Goal: Use online tool/utility: Utilize a website feature to perform a specific function

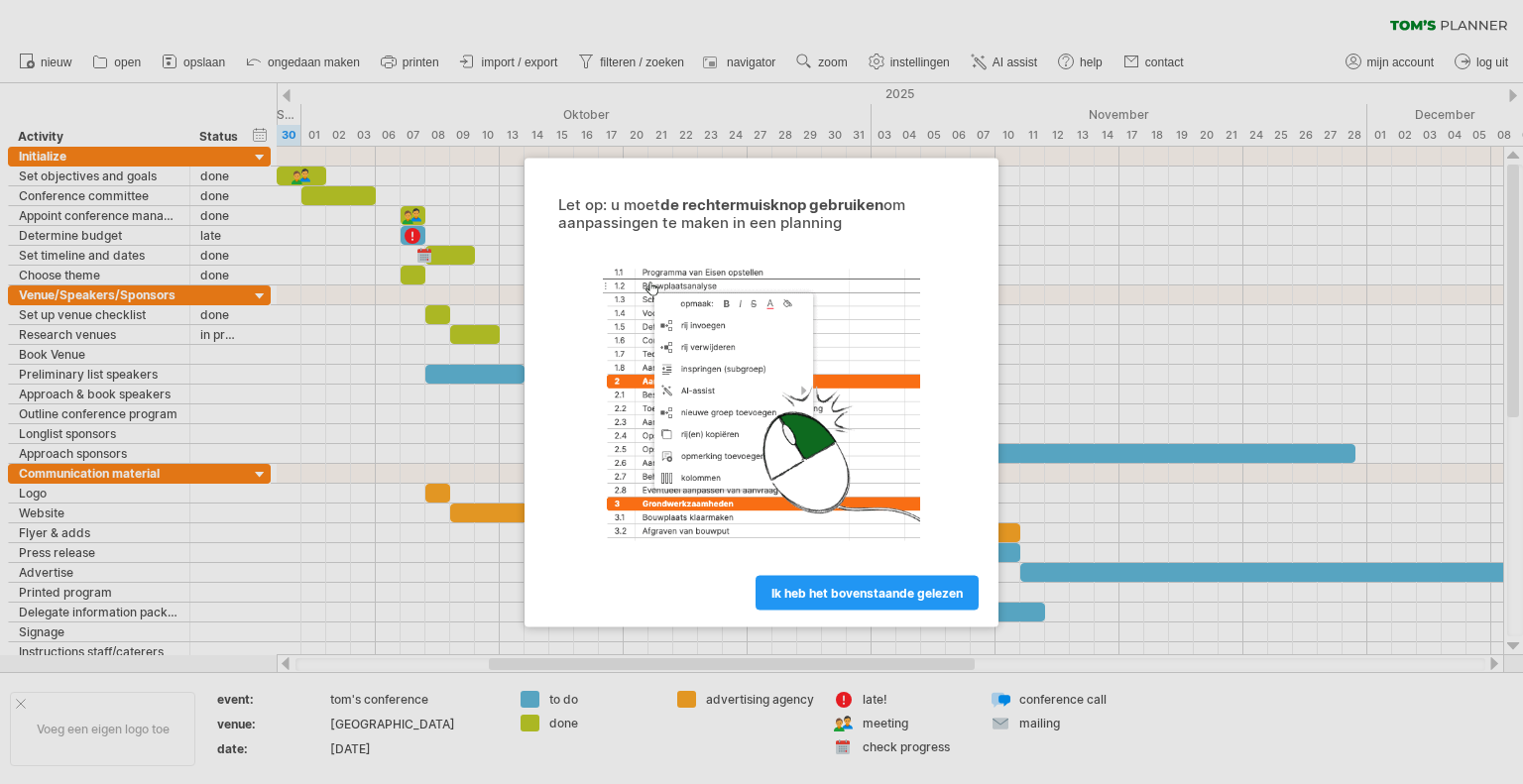
drag, startPoint x: 0, startPoint y: 0, endPoint x: 275, endPoint y: 494, distance: 565.4
click at [275, 494] on div at bounding box center [762, 392] width 1523 height 784
click at [832, 582] on link "ik heb het bovenstaande gelezen" at bounding box center [867, 592] width 223 height 35
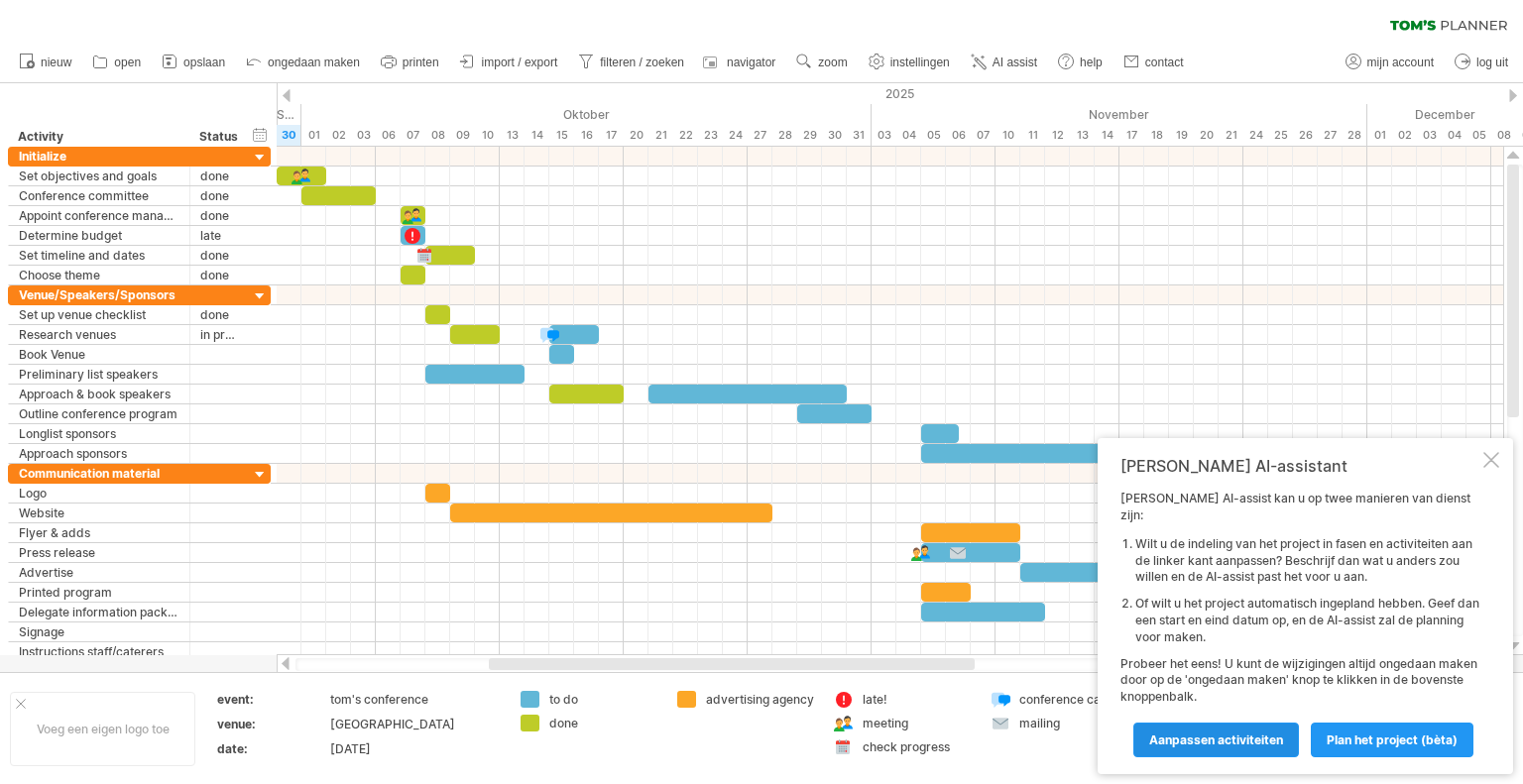
click at [1236, 727] on link "Aanpassen activiteiten" at bounding box center [1216, 739] width 165 height 35
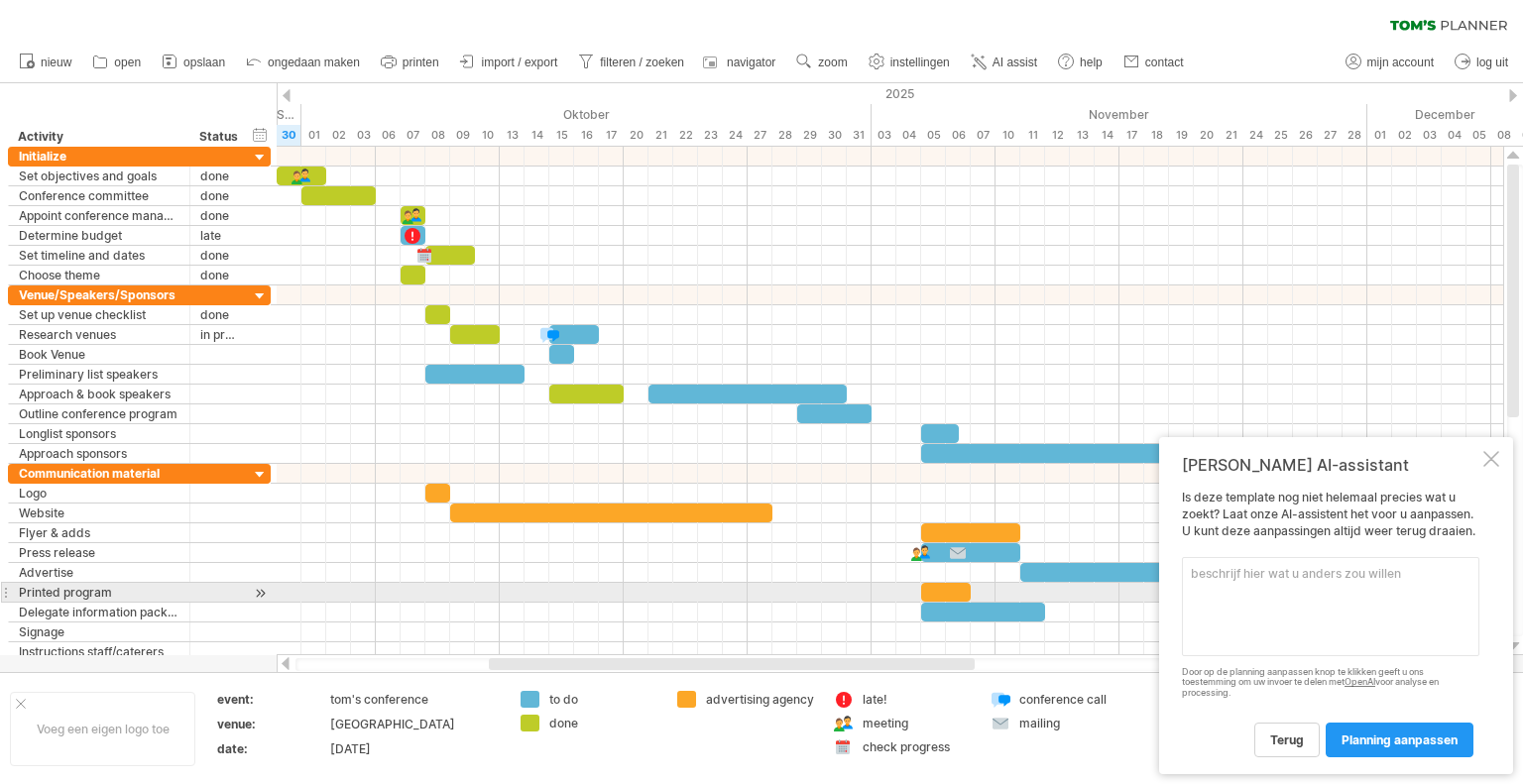
click at [1322, 590] on textarea at bounding box center [1331, 606] width 297 height 99
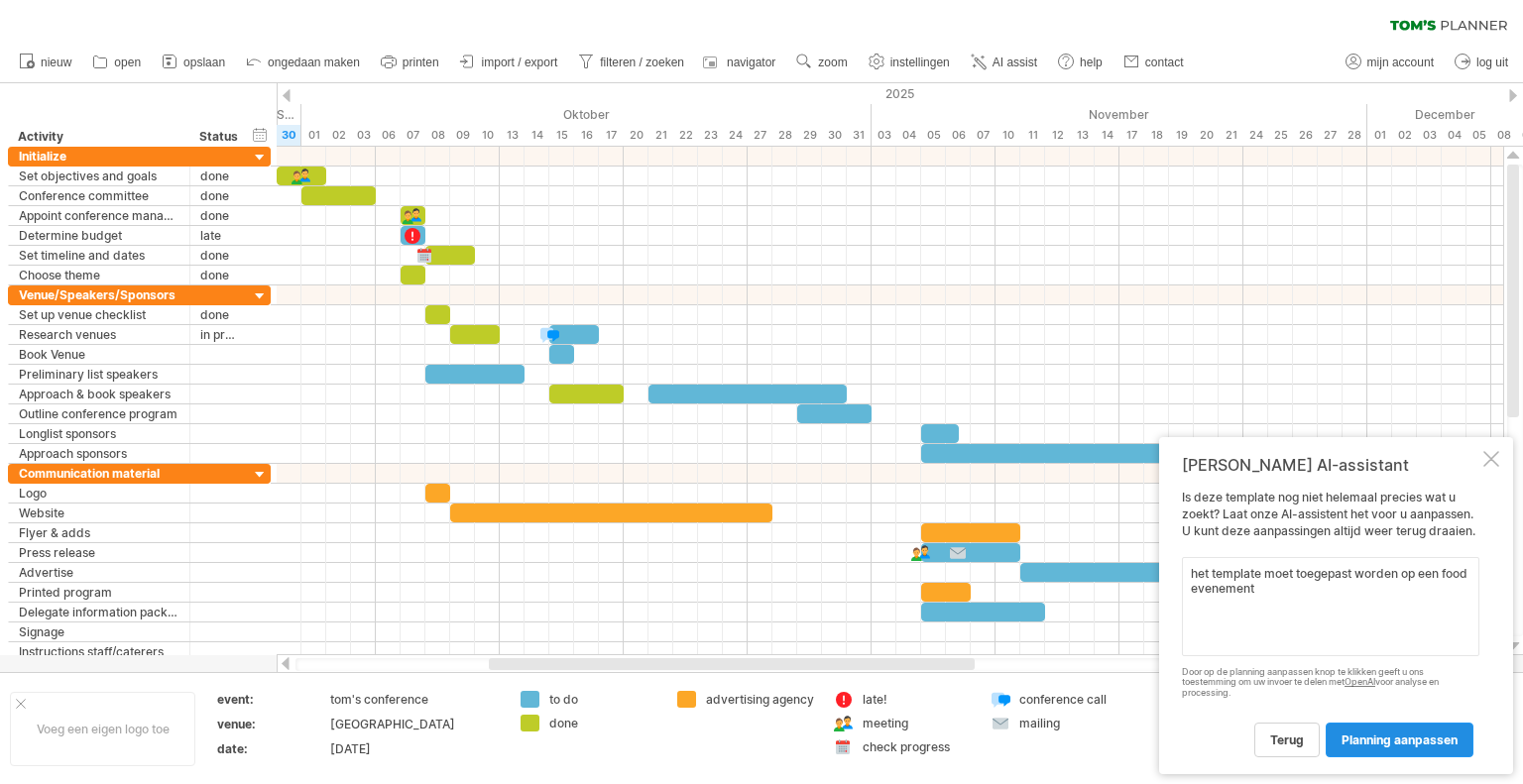
type textarea "het template moet toegepast worden op een food evenement"
click at [1380, 734] on span "planning aanpassen" at bounding box center [1399, 739] width 116 height 15
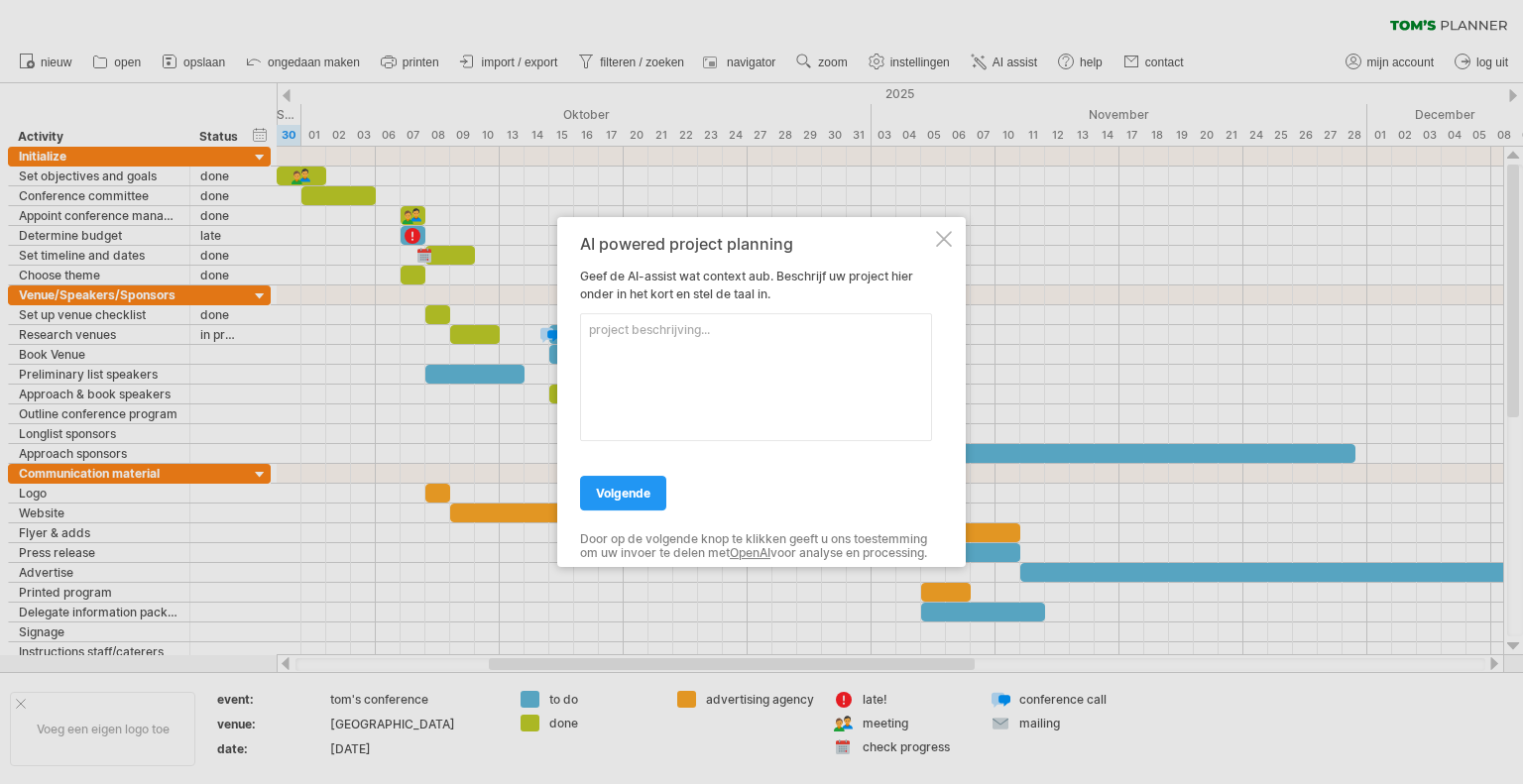
click at [722, 331] on textarea at bounding box center [756, 377] width 352 height 128
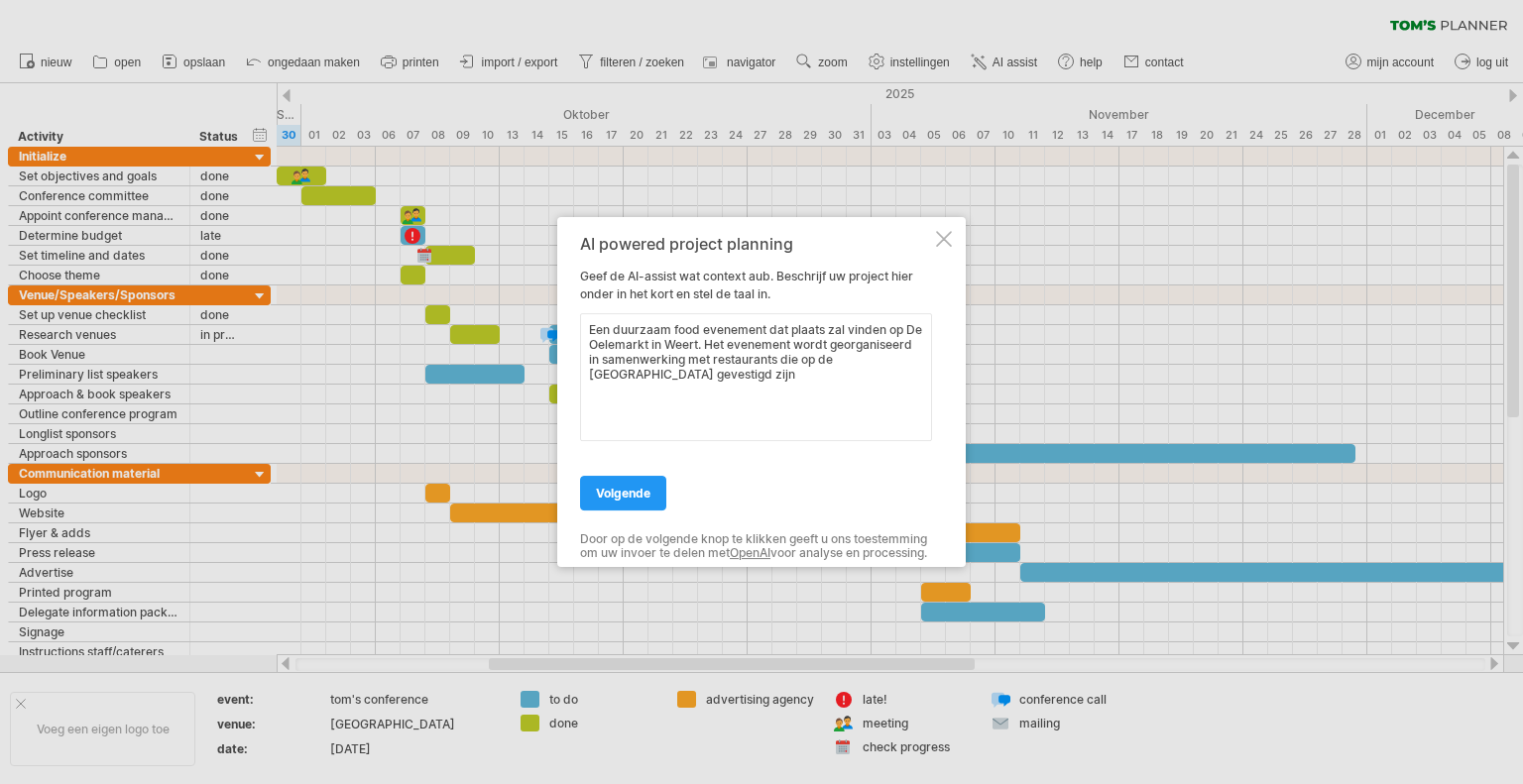
click at [860, 352] on textarea "Een duurzaam food evenement dat plaats zal vinden op De Oelemarkt in Weert. Het…" at bounding box center [756, 377] width 352 height 128
click at [904, 352] on textarea "Een duurzaam food evenement dat plaats zal vinden op De Oelemarkt in Weert. Het…" at bounding box center [756, 377] width 352 height 128
type textarea "Een duurzaam food evenement dat plaats zal vinden op De Oelemarkt in Weert. Het…"
click at [639, 475] on link "volgende" at bounding box center [623, 492] width 87 height 35
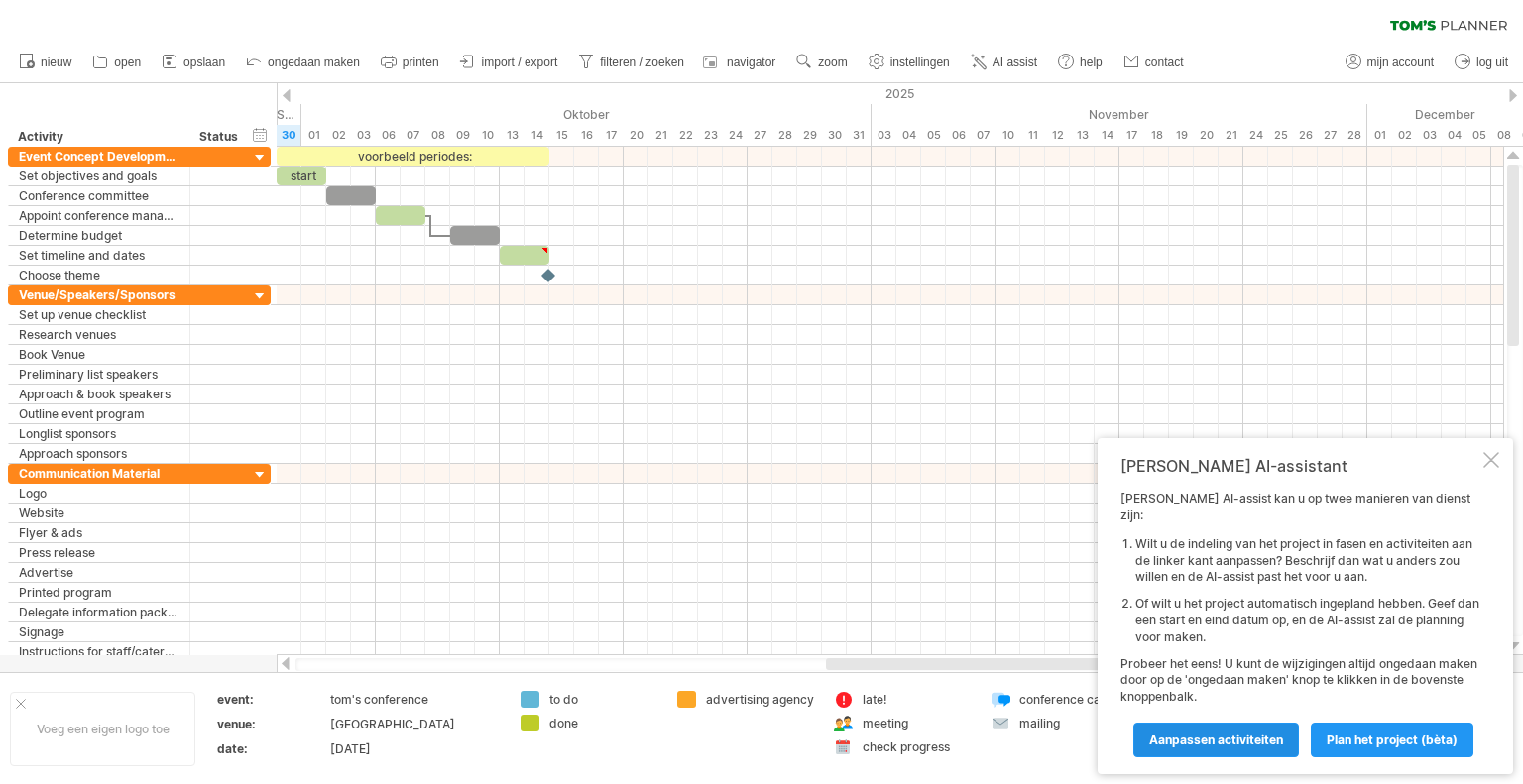
click at [1194, 730] on link "Aanpassen activiteiten" at bounding box center [1216, 739] width 165 height 35
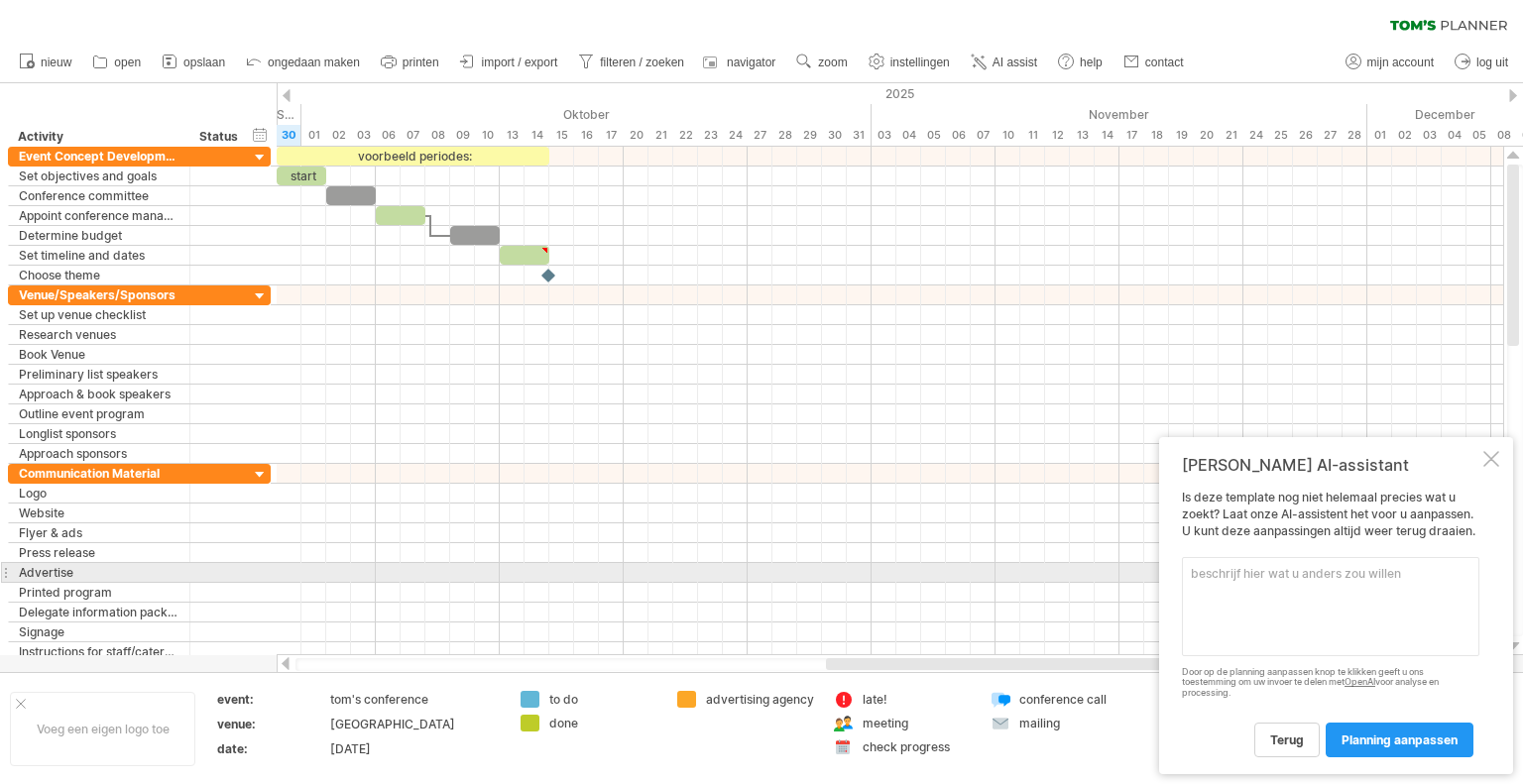
click at [1295, 582] on textarea at bounding box center [1331, 606] width 297 height 99
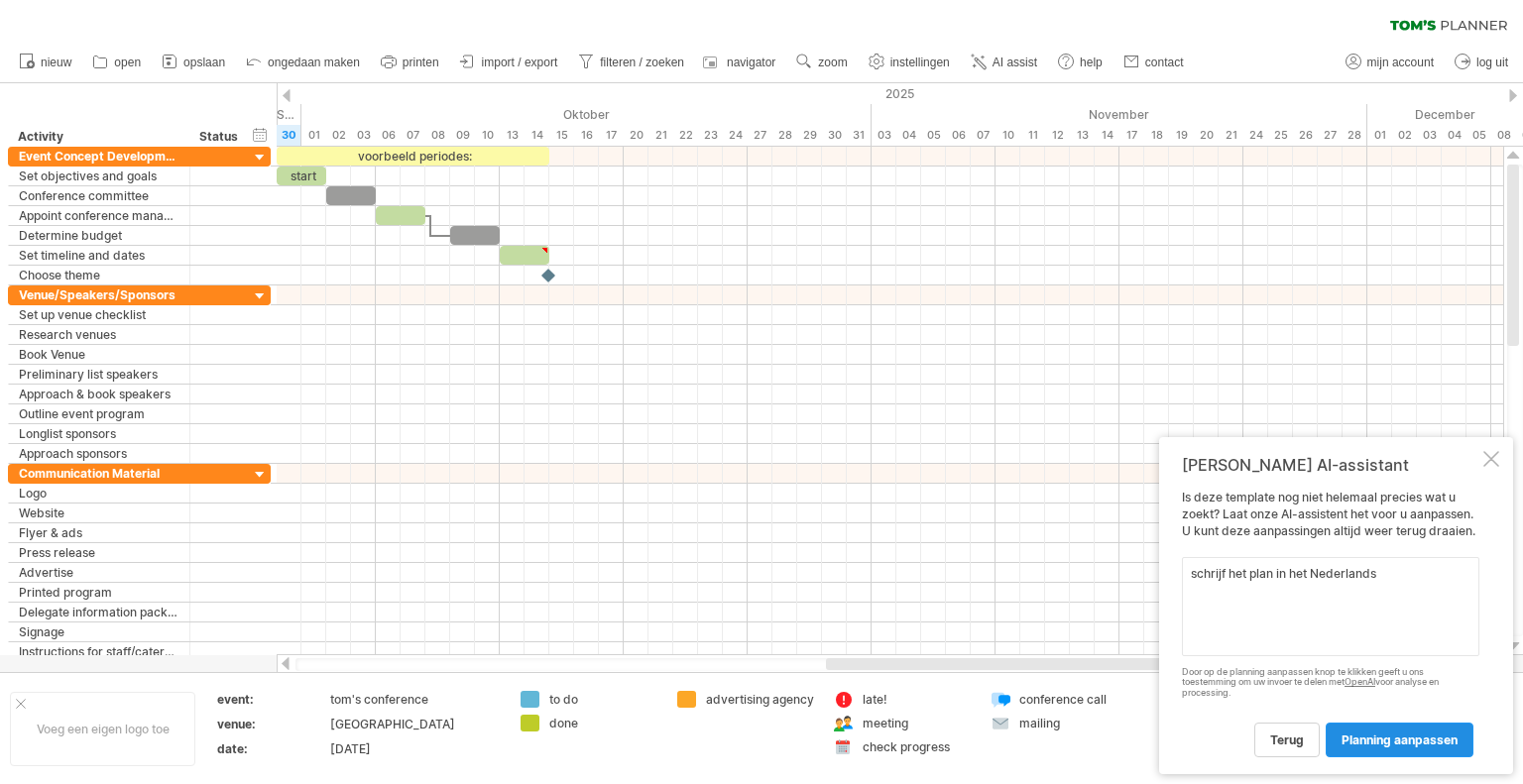
type textarea "schrijf het plan in het Nederlands"
click at [1378, 737] on span "planning aanpassen" at bounding box center [1399, 739] width 116 height 15
